Goal: Task Accomplishment & Management: Use online tool/utility

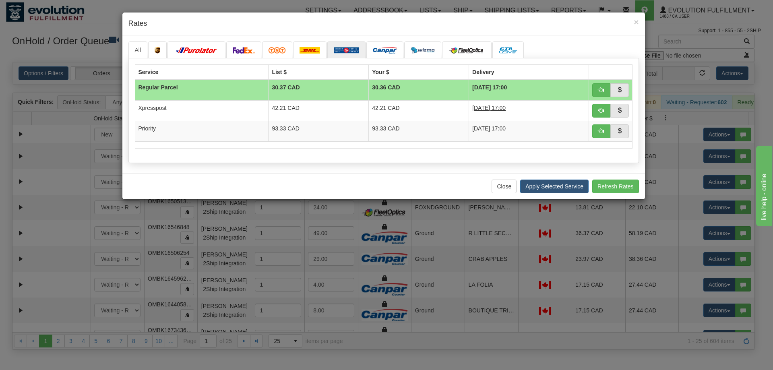
scroll to position [211, 0]
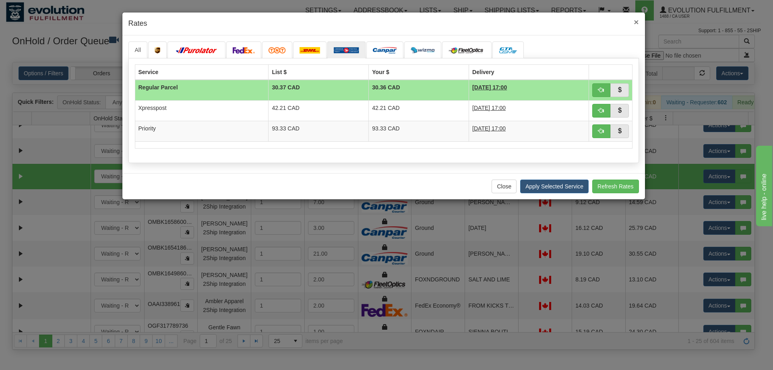
click at [639, 23] on span "×" at bounding box center [636, 21] width 5 height 9
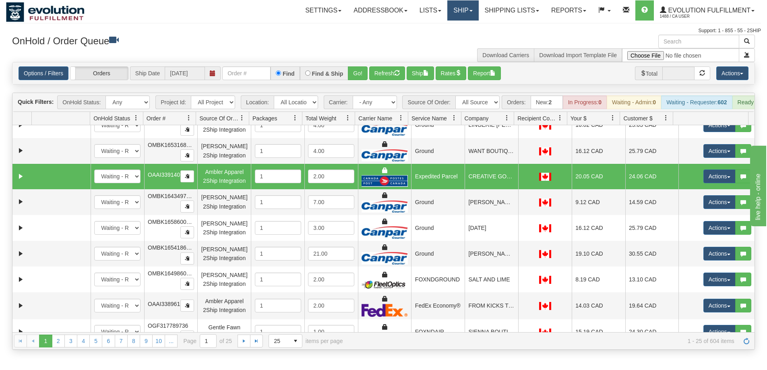
click at [460, 14] on link "Ship" at bounding box center [462, 10] width 31 height 20
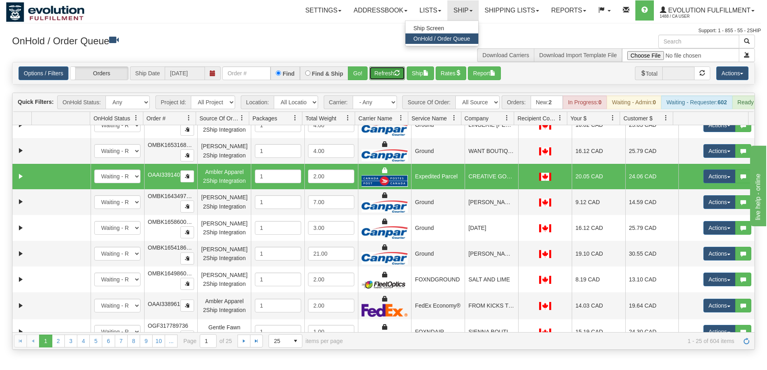
click at [393, 76] on button "Refresh" at bounding box center [387, 73] width 36 height 14
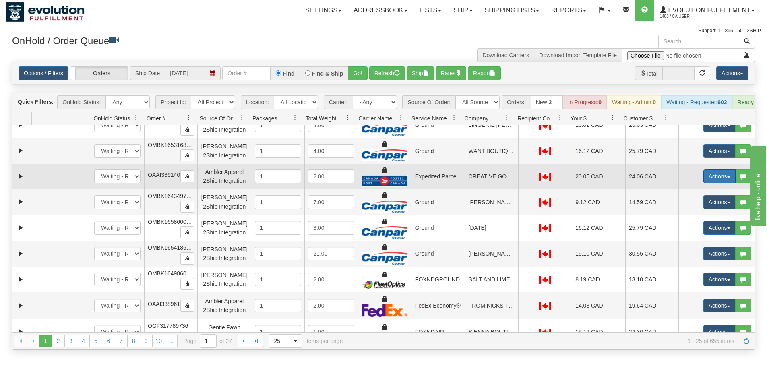
click at [714, 180] on button "Actions" at bounding box center [719, 177] width 32 height 14
click at [705, 215] on span "Rate All Services" at bounding box center [703, 212] width 48 height 6
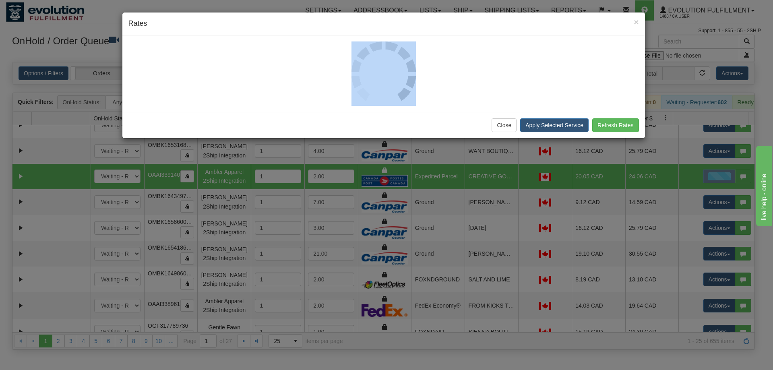
drag, startPoint x: 531, startPoint y: 17, endPoint x: 336, endPoint y: 45, distance: 196.4
click at [336, 45] on div "× Rates Close Apply Selected Service Refresh Rates" at bounding box center [383, 75] width 523 height 126
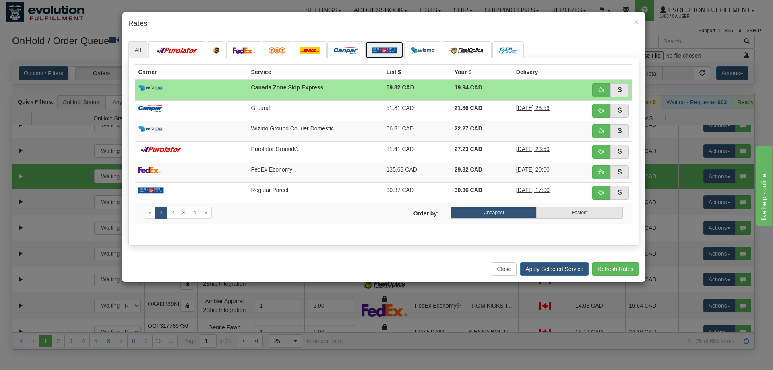
click at [387, 49] on img at bounding box center [384, 50] width 25 height 6
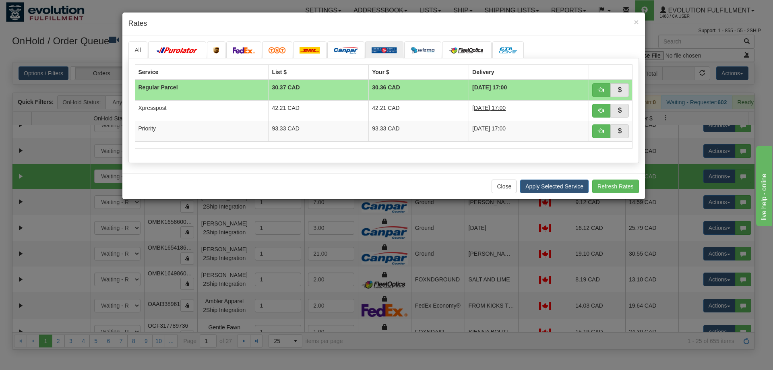
click at [519, 194] on div "Close Apply Selected Service Refresh Rates" at bounding box center [383, 186] width 523 height 26
click at [510, 191] on button "Close" at bounding box center [504, 187] width 25 height 14
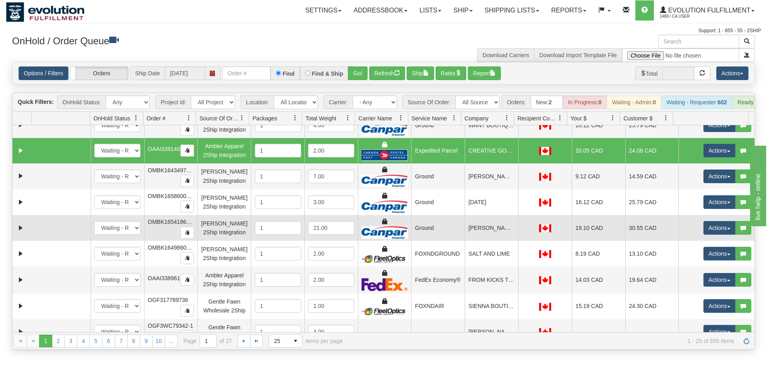
scroll to position [428, 0]
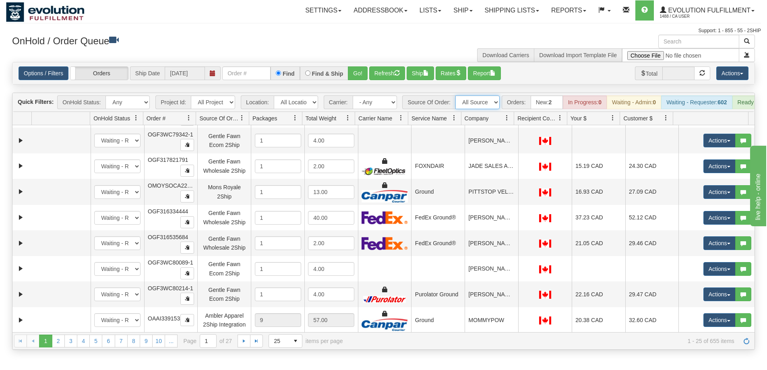
click at [475, 103] on select "All Sources AirBlaster 2Ship Integration Ambler Apparel 2Ship Integration BC [M…" at bounding box center [477, 102] width 44 height 14
click at [370, 105] on select "- Any - Has NO carrier assigned - Has a carrier assigned FleetOptics Inc. My Ca…" at bounding box center [375, 102] width 44 height 14
select select "20"
click at [353, 95] on select "- Any - Has NO carrier assigned - Has a carrier assigned FleetOptics Inc. My Ca…" at bounding box center [375, 102] width 44 height 14
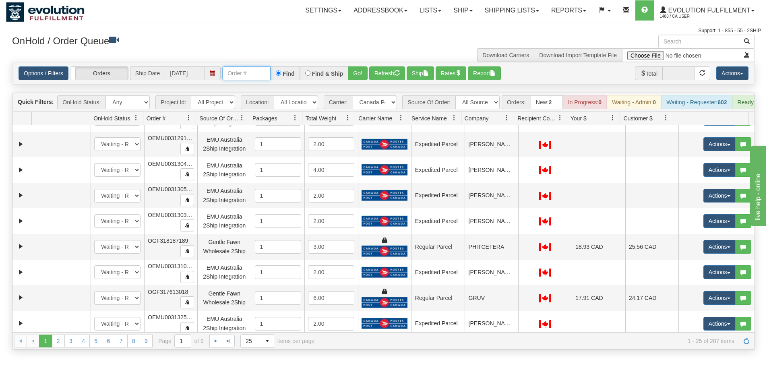
click at [242, 76] on input "text" at bounding box center [246, 73] width 48 height 14
click at [242, 74] on input "text" at bounding box center [246, 73] width 48 height 14
drag, startPoint x: 385, startPoint y: 105, endPoint x: 379, endPoint y: 106, distance: 5.3
click at [385, 105] on select "- Any - Has NO carrier assigned - Has a carrier assigned FleetOptics Inc. My Ca…" at bounding box center [375, 102] width 44 height 14
select select "grid toolbar"
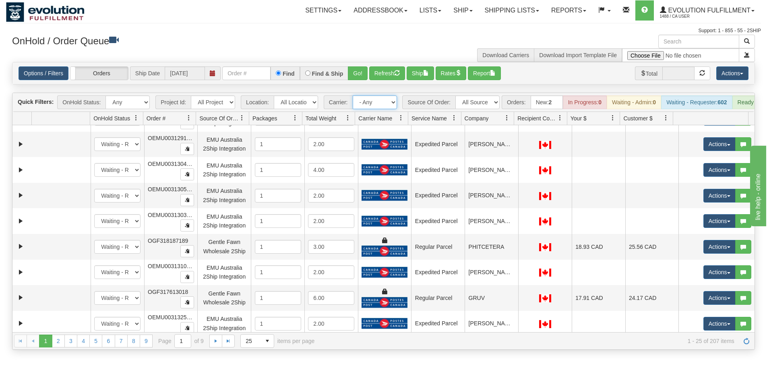
click at [353, 95] on select "- Any - Has NO carrier assigned - Has a carrier assigned FleetOptics Inc. My Ca…" at bounding box center [375, 102] width 44 height 14
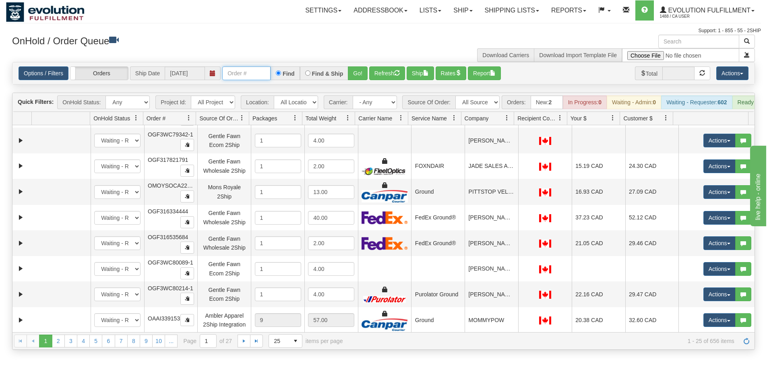
click at [246, 72] on input "text" at bounding box center [246, 73] width 48 height 14
type input "17370213"
click at [352, 77] on button "Go!" at bounding box center [358, 73] width 20 height 14
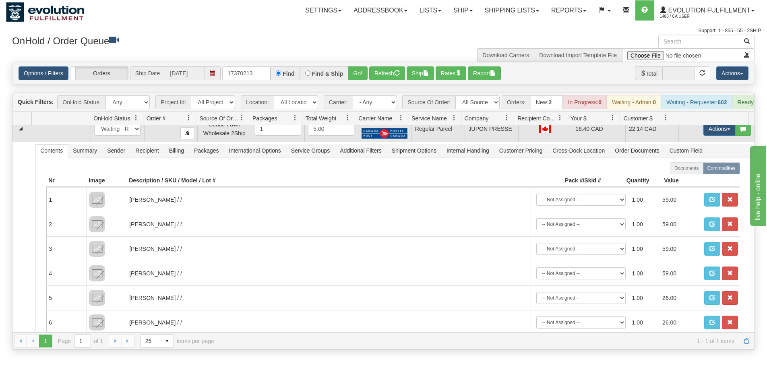
scroll to position [0, 0]
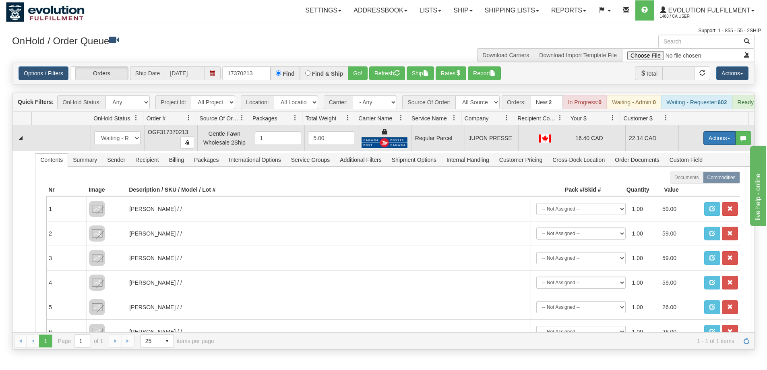
click at [714, 145] on button "Actions" at bounding box center [719, 138] width 32 height 14
click at [697, 178] on span "Rate All Services" at bounding box center [703, 174] width 48 height 6
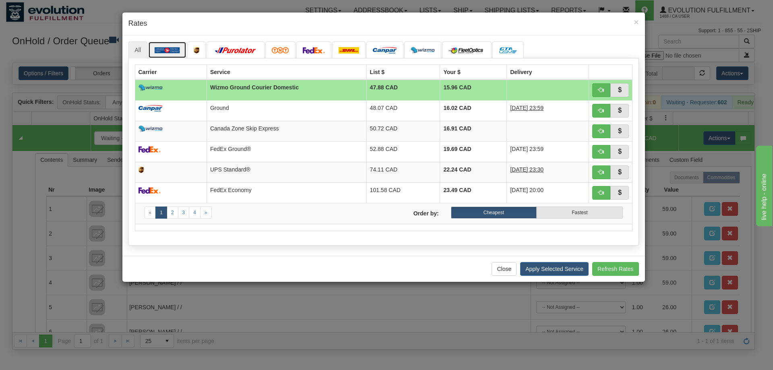
click at [171, 50] on img at bounding box center [167, 50] width 25 height 6
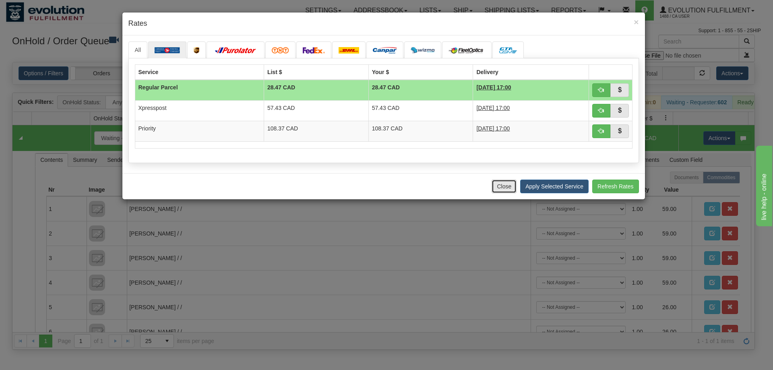
click at [498, 186] on button "Close" at bounding box center [504, 187] width 25 height 14
